Goal: Navigation & Orientation: Find specific page/section

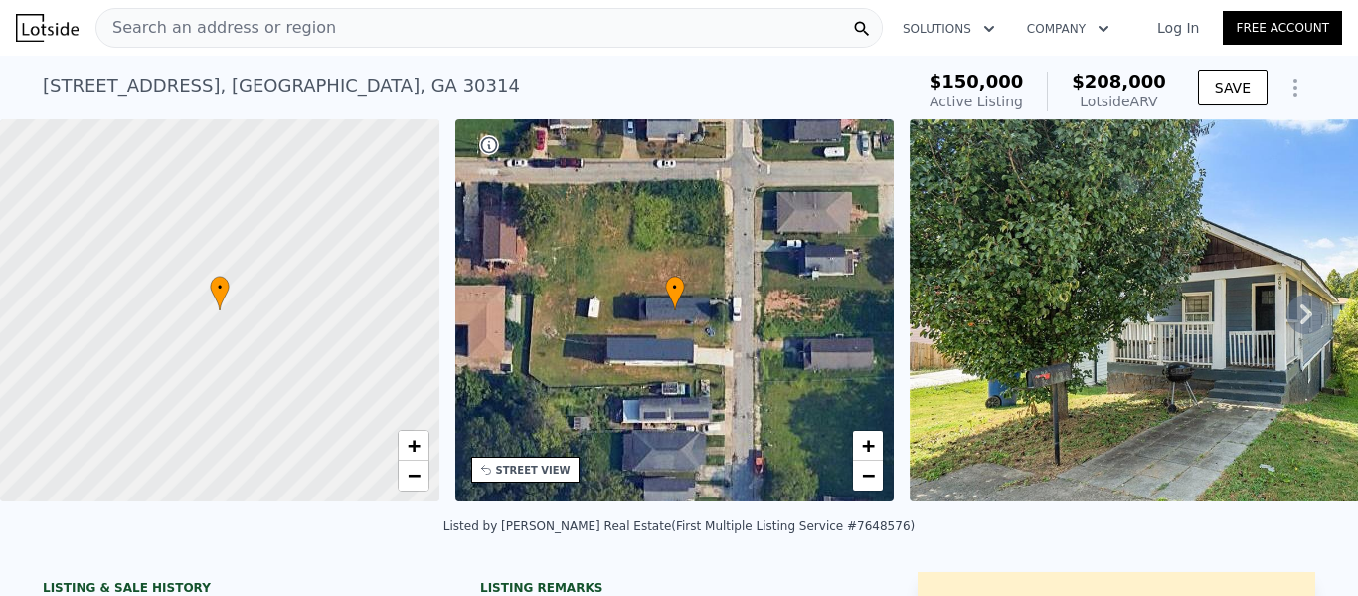
click at [1292, 312] on icon at bounding box center [1307, 314] width 40 height 40
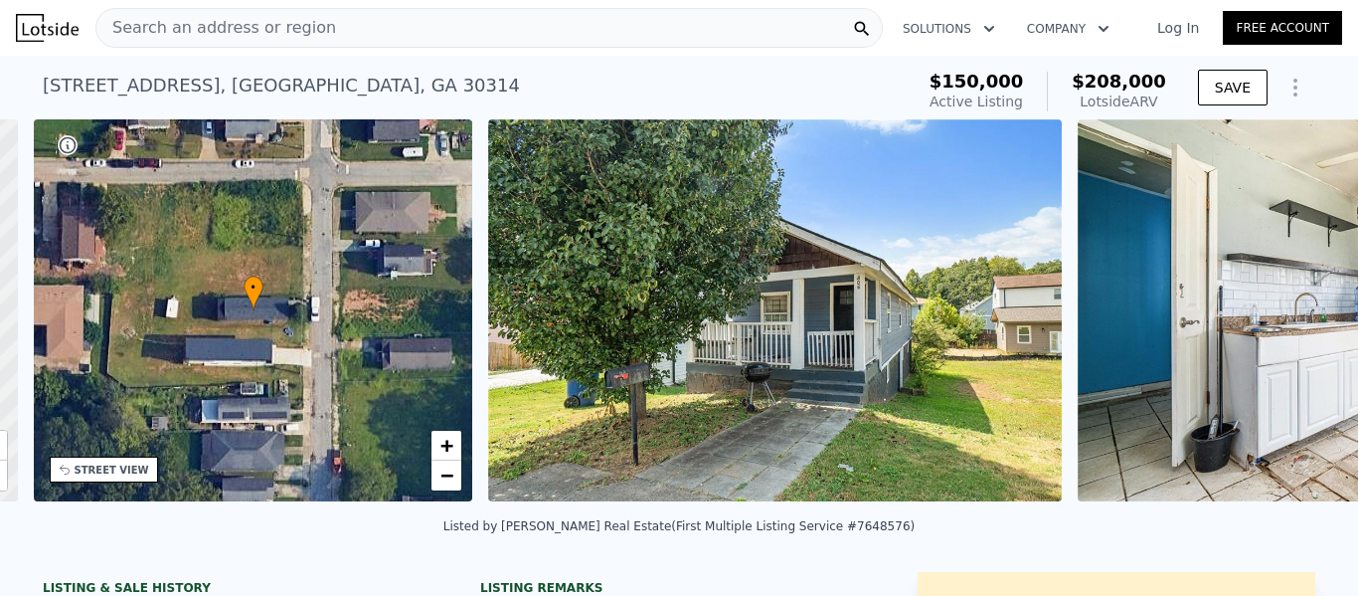
scroll to position [0, 463]
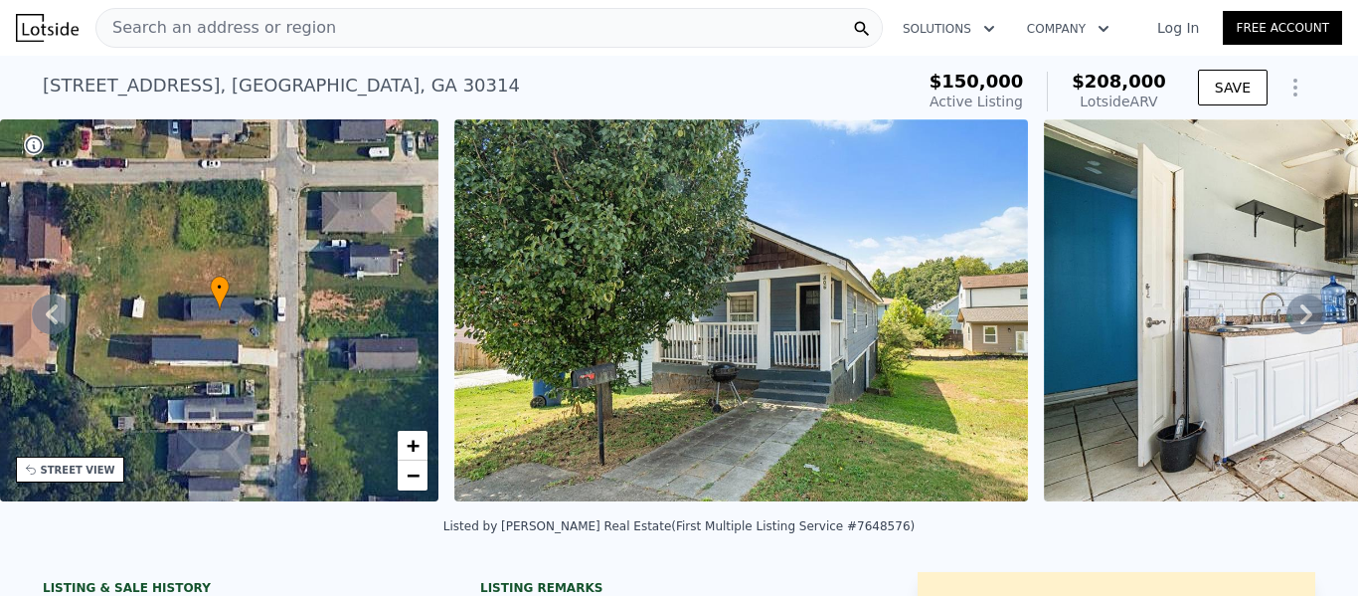
click at [1292, 312] on icon at bounding box center [1307, 314] width 40 height 40
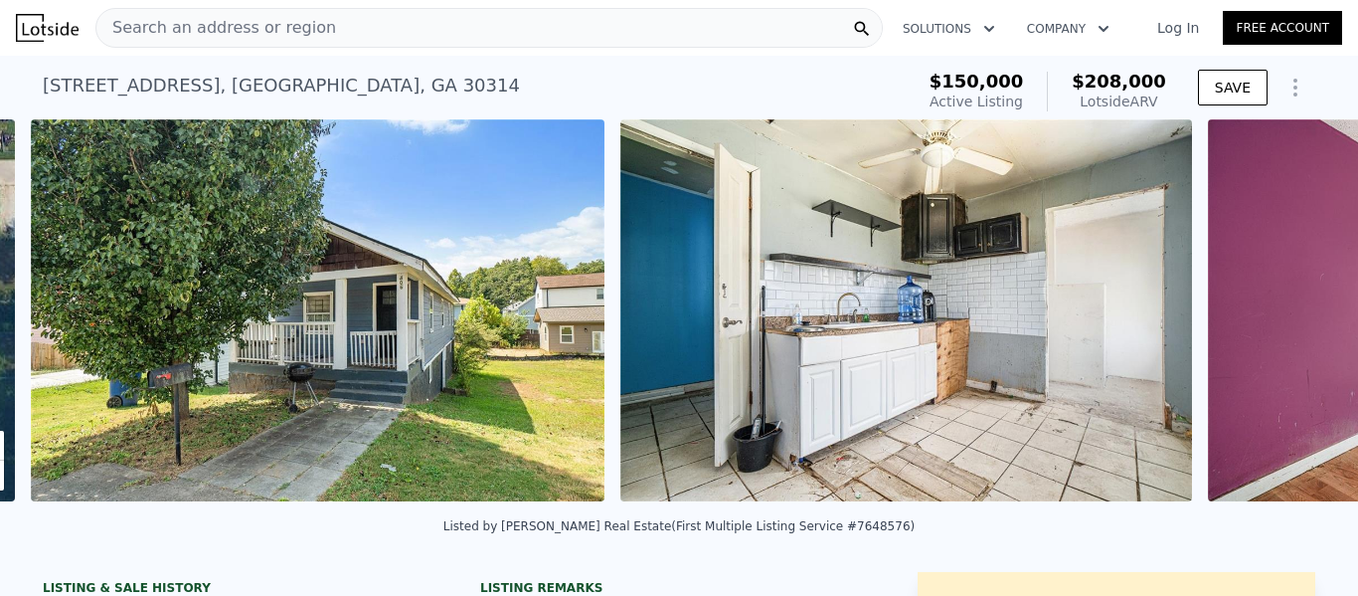
scroll to position [0, 910]
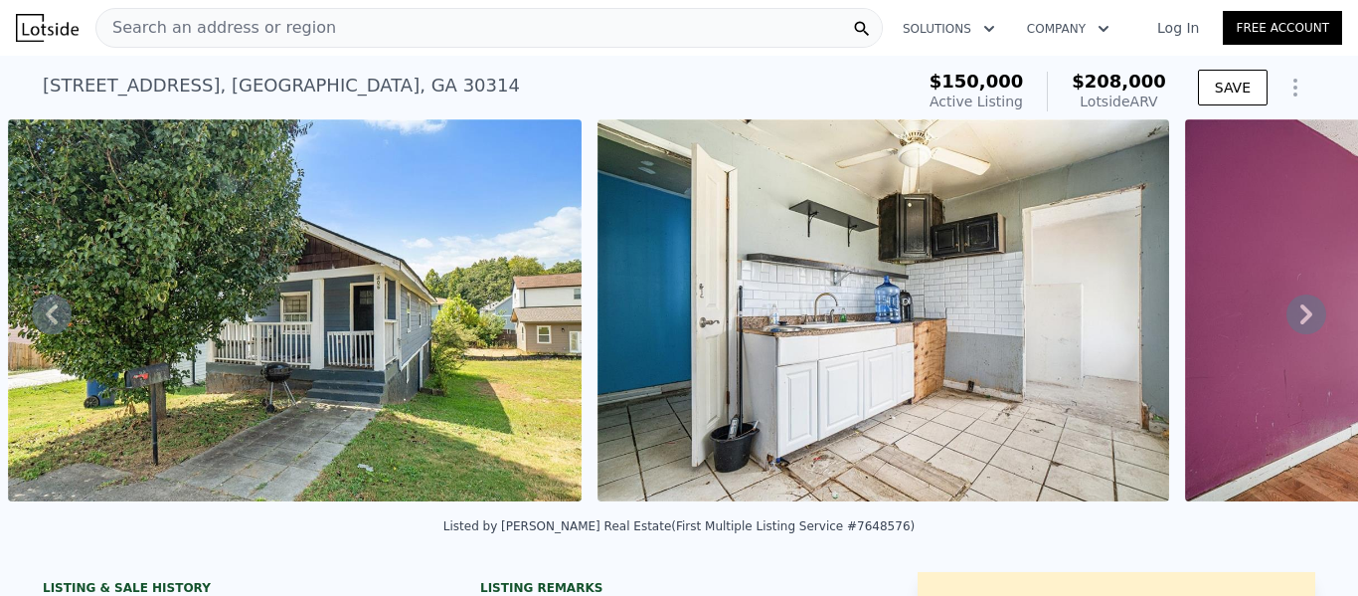
click at [1292, 312] on icon at bounding box center [1307, 314] width 40 height 40
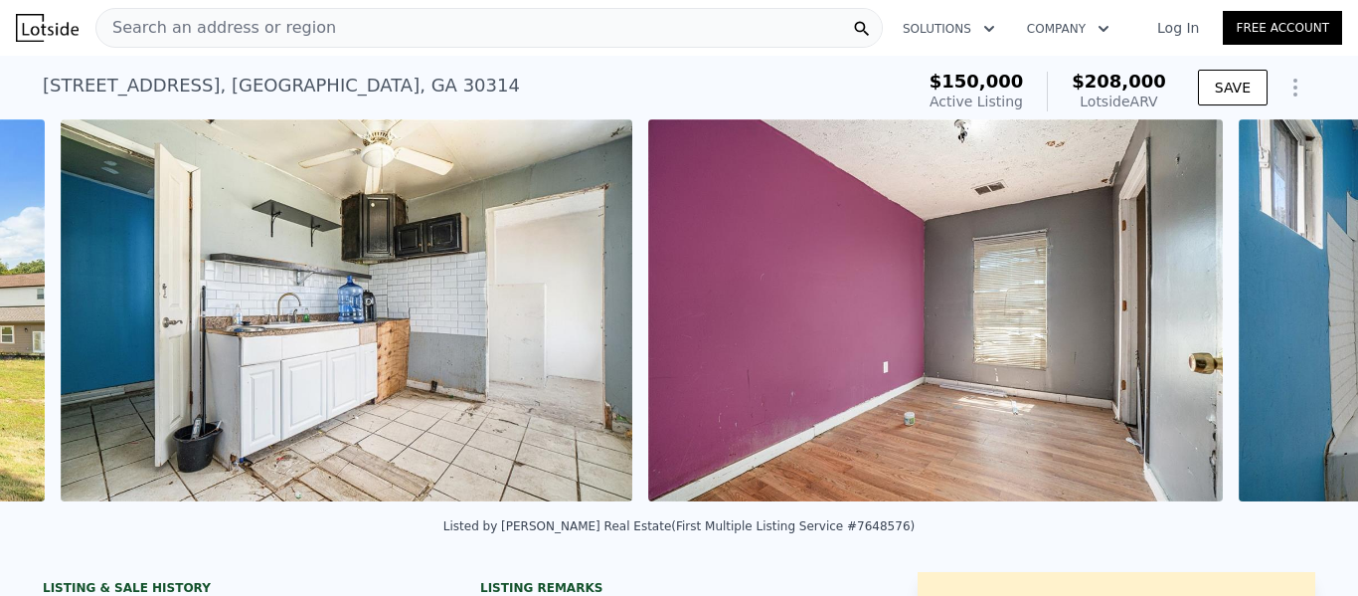
scroll to position [0, 1500]
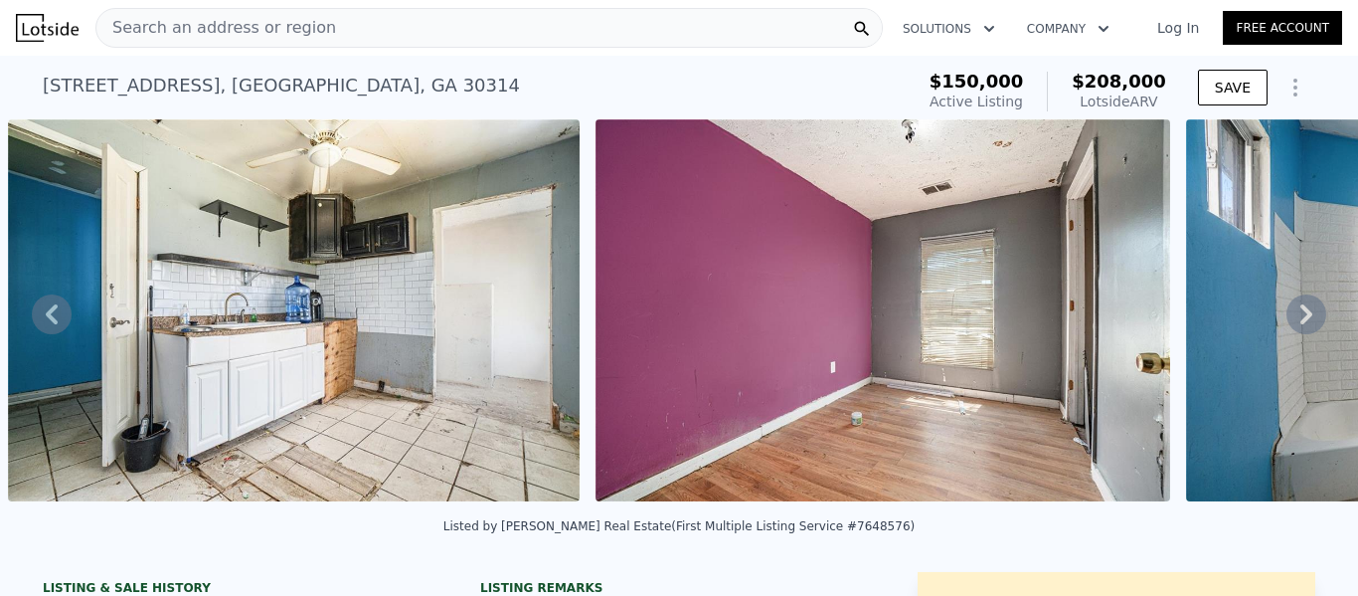
click at [1292, 312] on icon at bounding box center [1307, 314] width 40 height 40
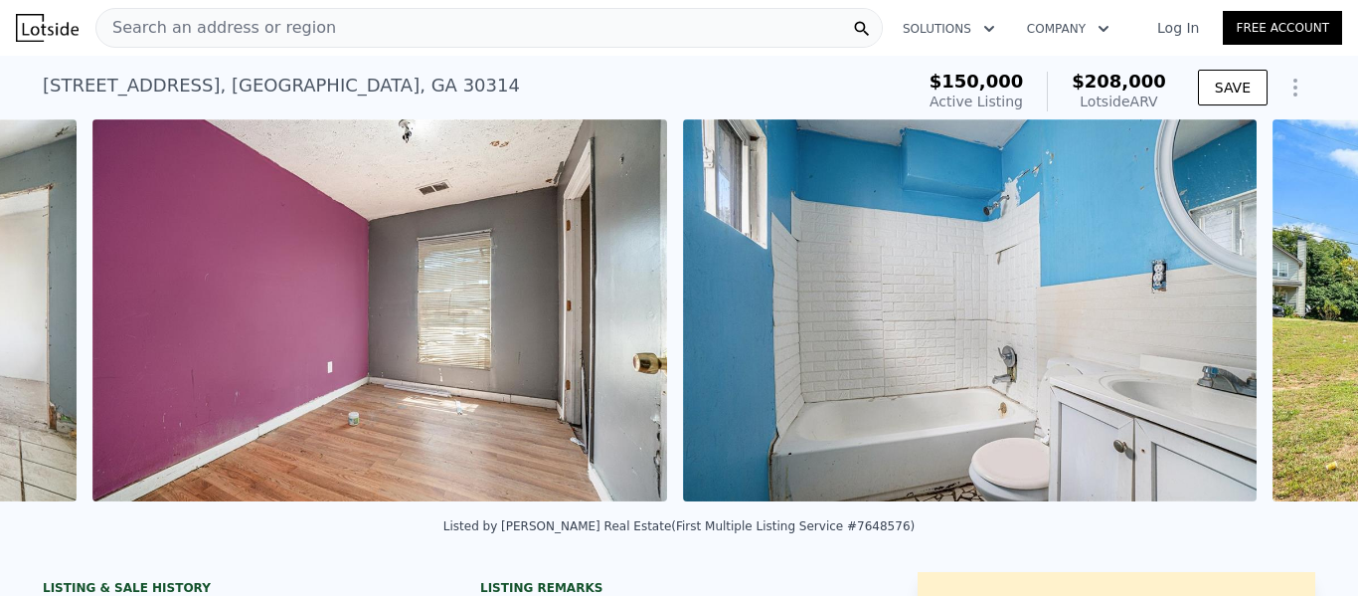
scroll to position [0, 2087]
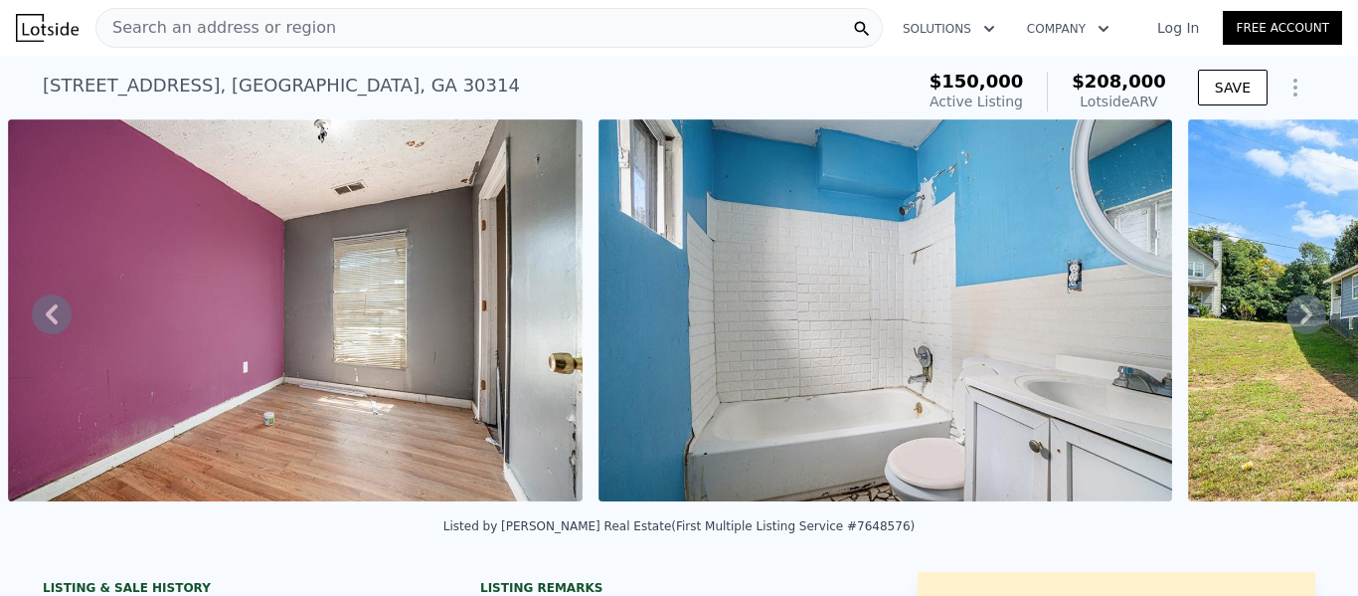
click at [1292, 312] on icon at bounding box center [1307, 314] width 40 height 40
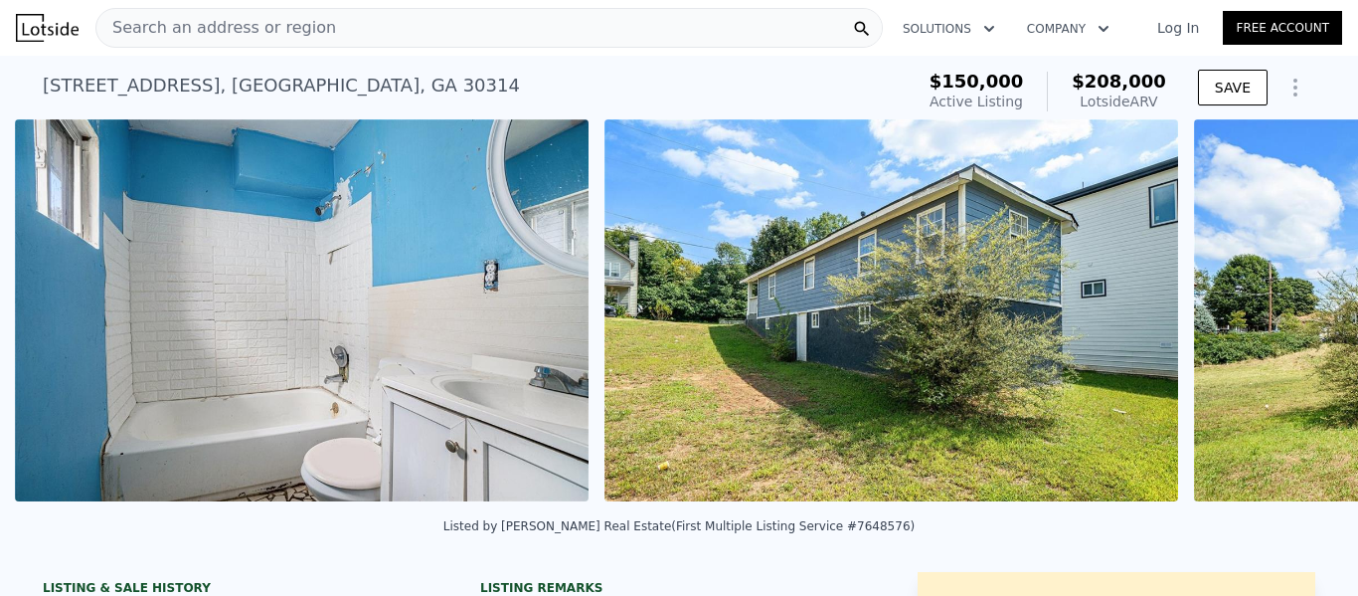
scroll to position [0, 2678]
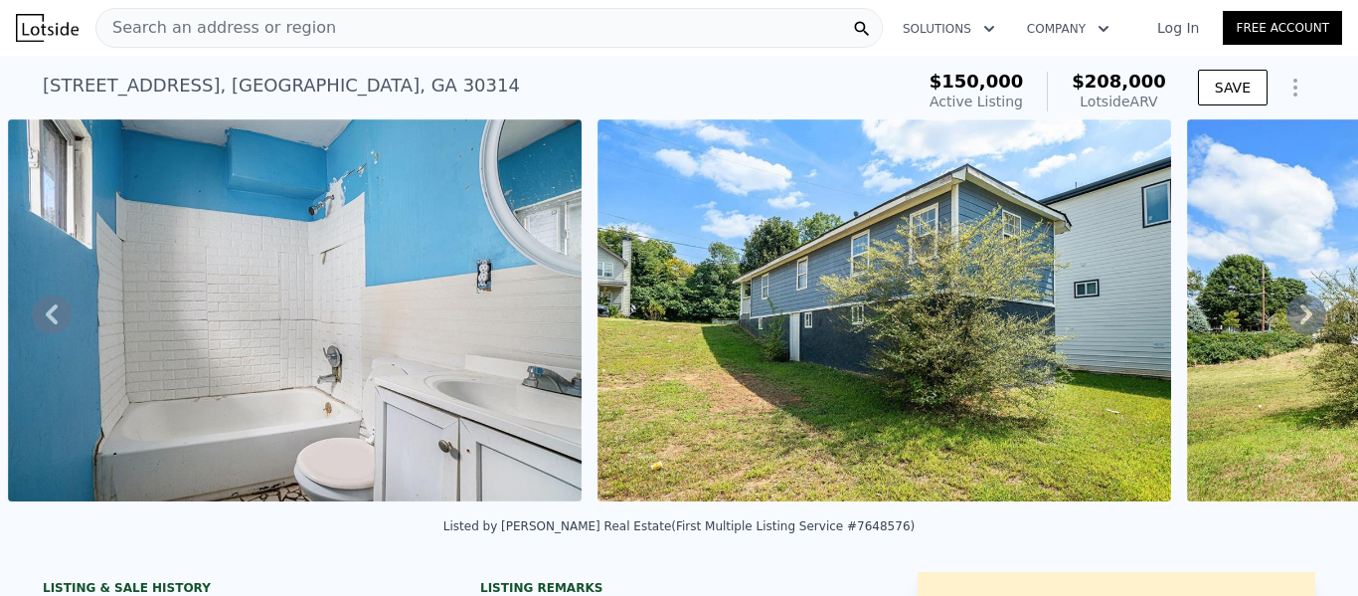
click at [1292, 312] on icon at bounding box center [1307, 314] width 40 height 40
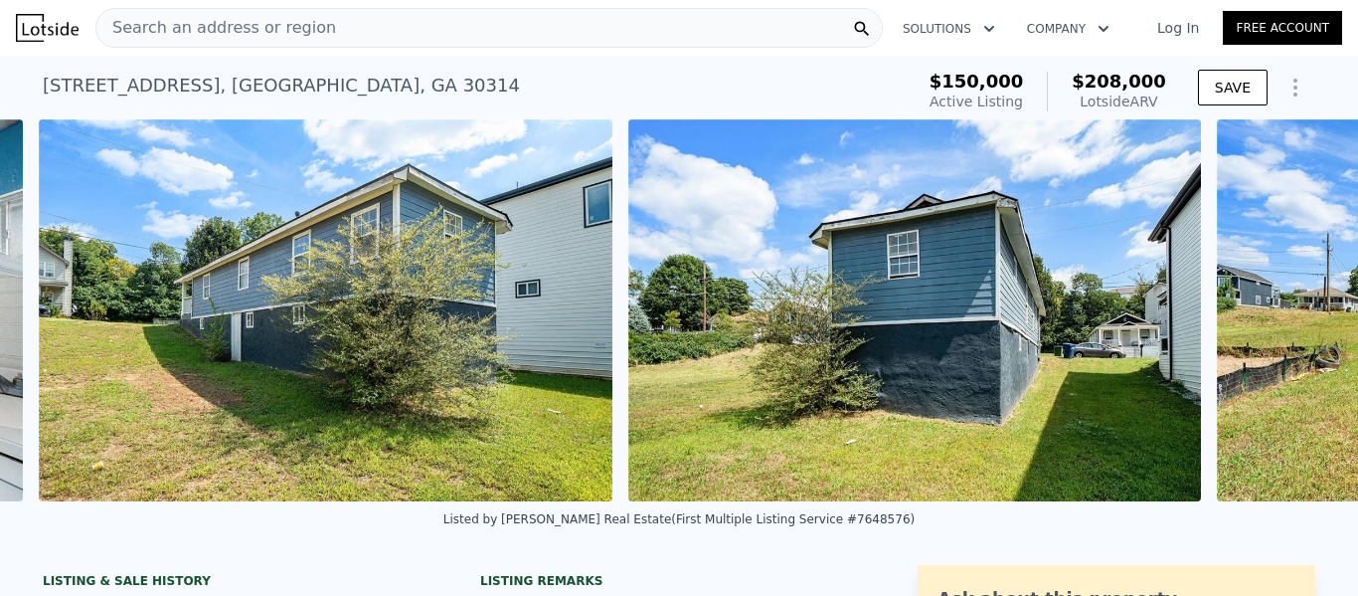
scroll to position [0, 3268]
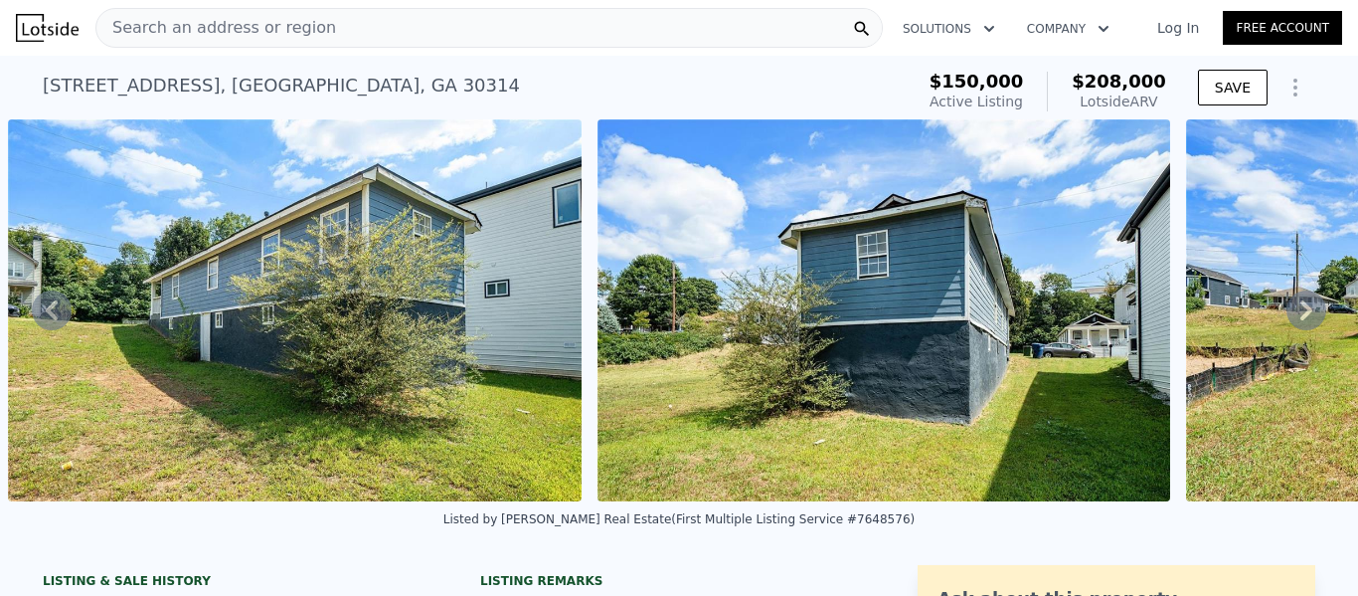
click at [1301, 312] on icon at bounding box center [1307, 310] width 12 height 20
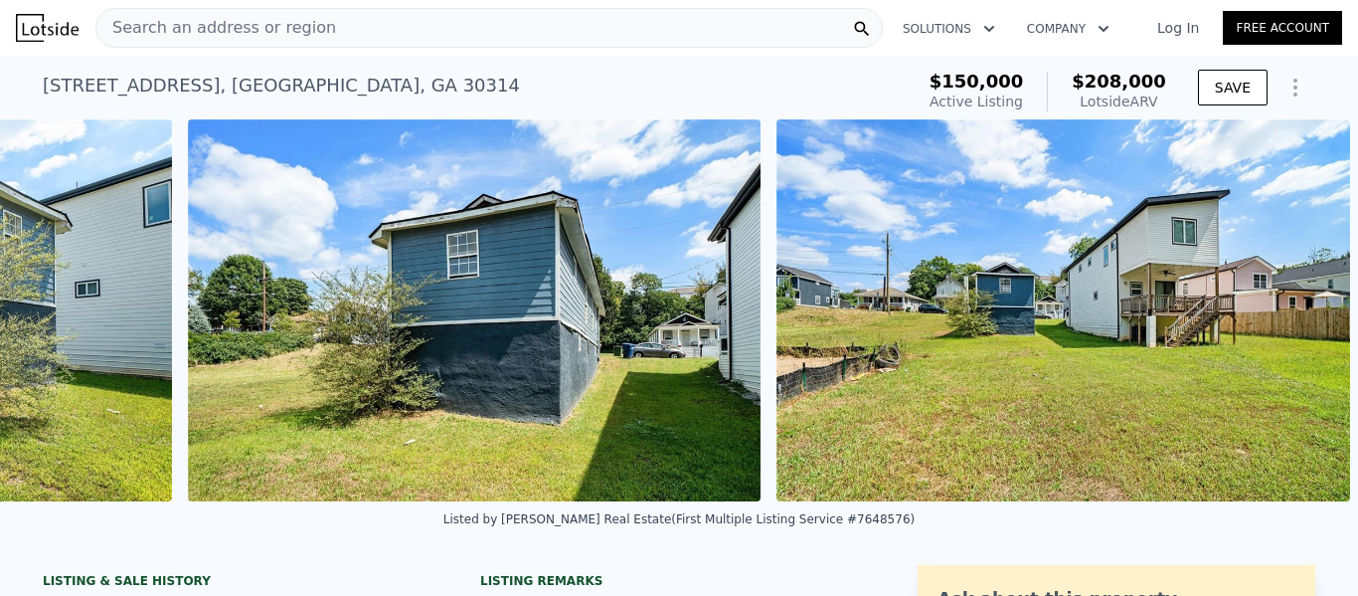
scroll to position [0, 3692]
click at [1292, 312] on img at bounding box center [1064, 310] width 574 height 382
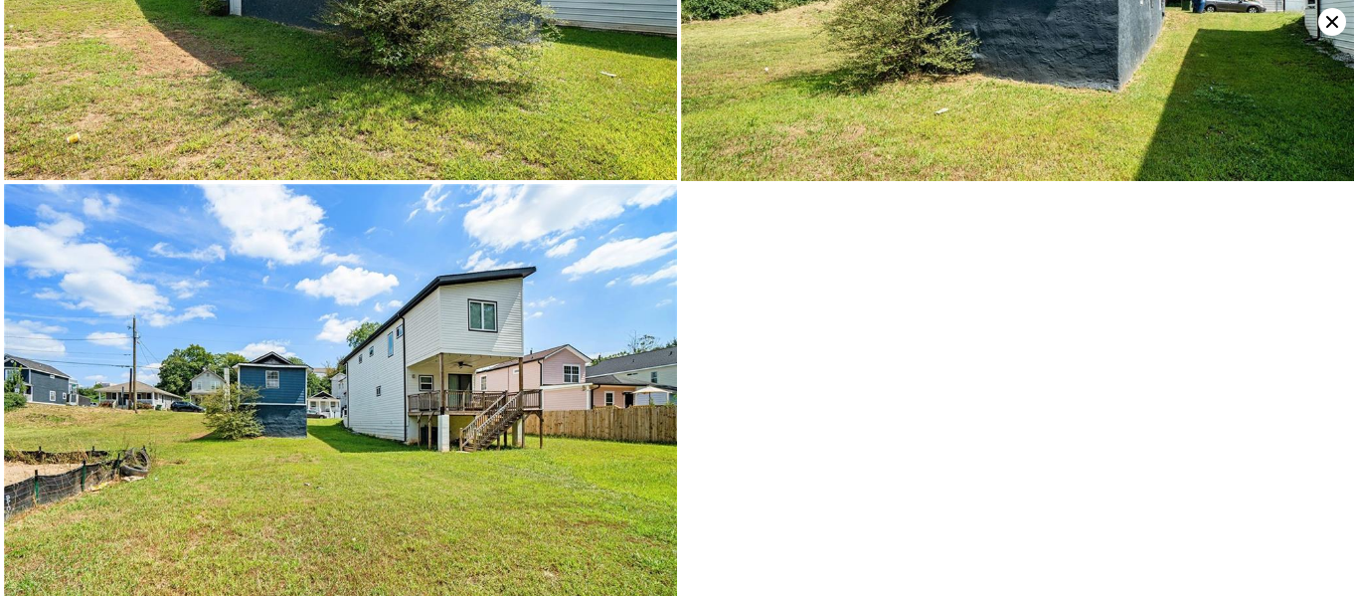
scroll to position [1189, 0]
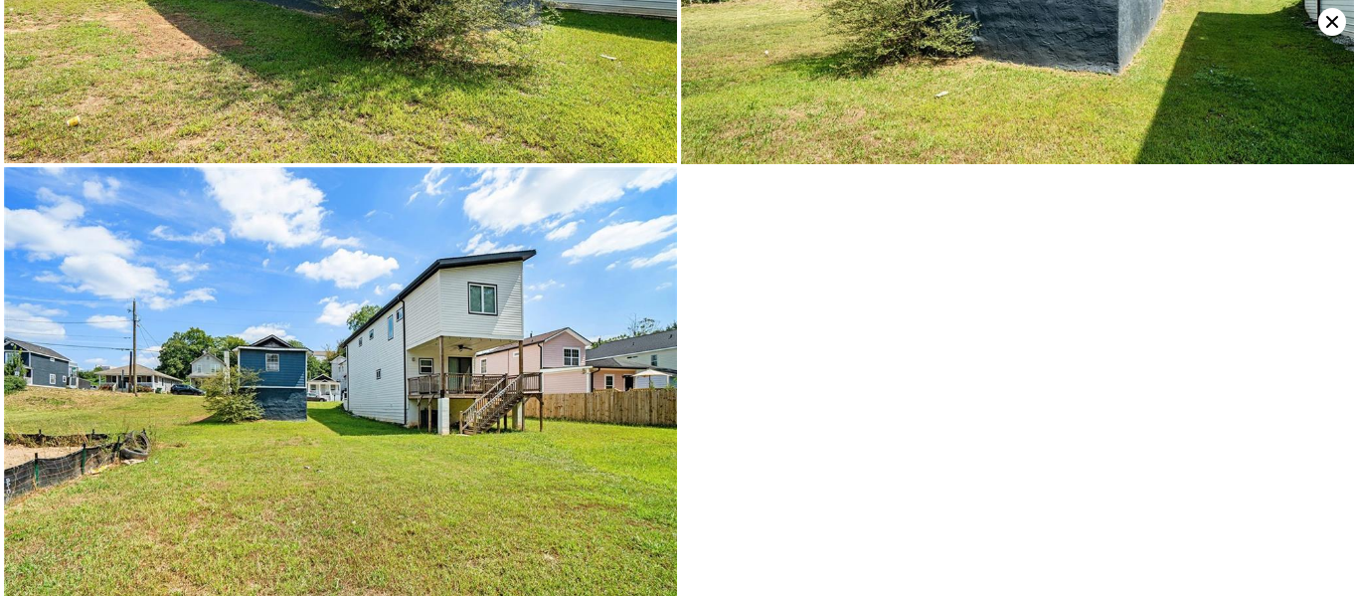
click at [1327, 20] on icon at bounding box center [1333, 22] width 28 height 28
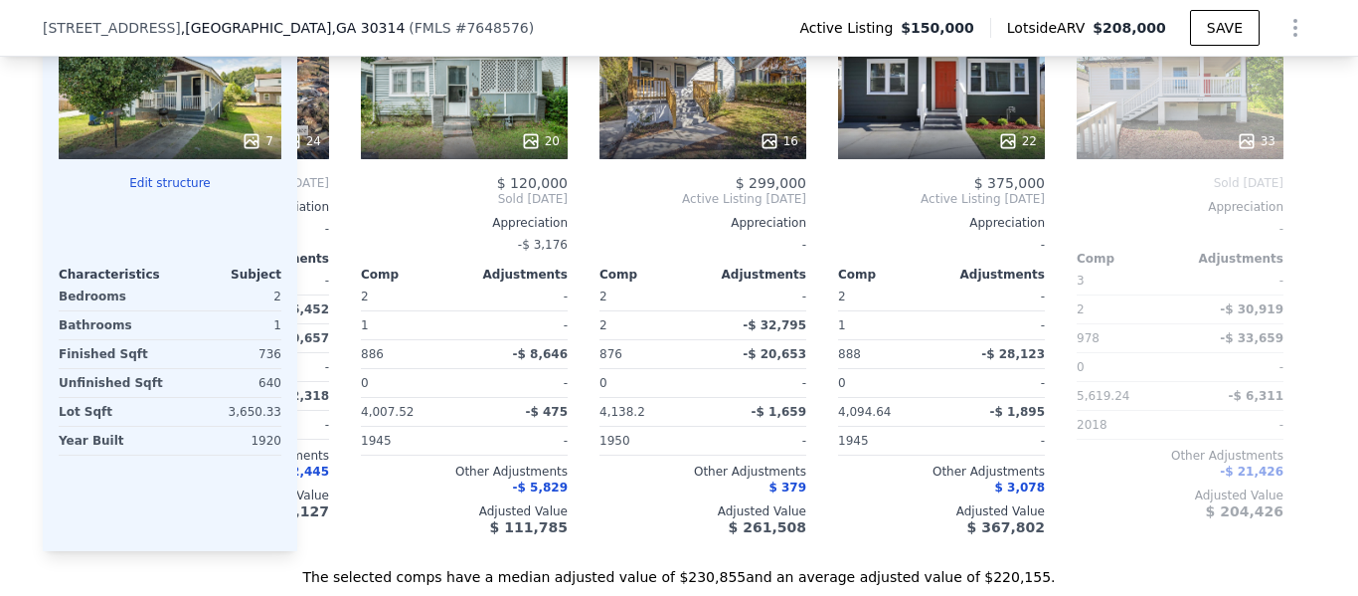
scroll to position [0, 700]
